Goal: Task Accomplishment & Management: Manage account settings

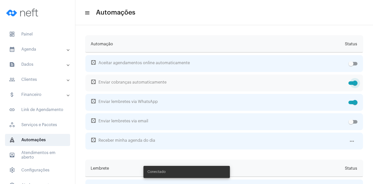
click at [353, 83] on span at bounding box center [355, 82] width 5 height 5
click at [351, 85] on input "checkbox" at bounding box center [351, 85] width 0 height 0
checkbox input "false"
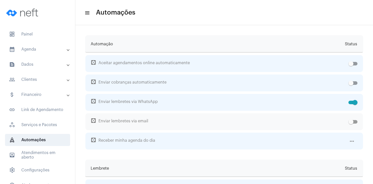
click at [355, 123] on label at bounding box center [353, 122] width 9 height 6
click at [351, 123] on input "checkbox" at bounding box center [351, 123] width 0 height 0
checkbox input "true"
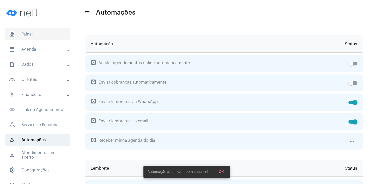
click at [33, 34] on span "dashboard Painel" at bounding box center [37, 34] width 65 height 12
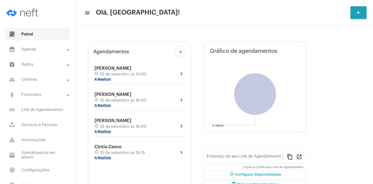
type input "[URL][DOMAIN_NAME]"
